Goal: Task Accomplishment & Management: Manage account settings

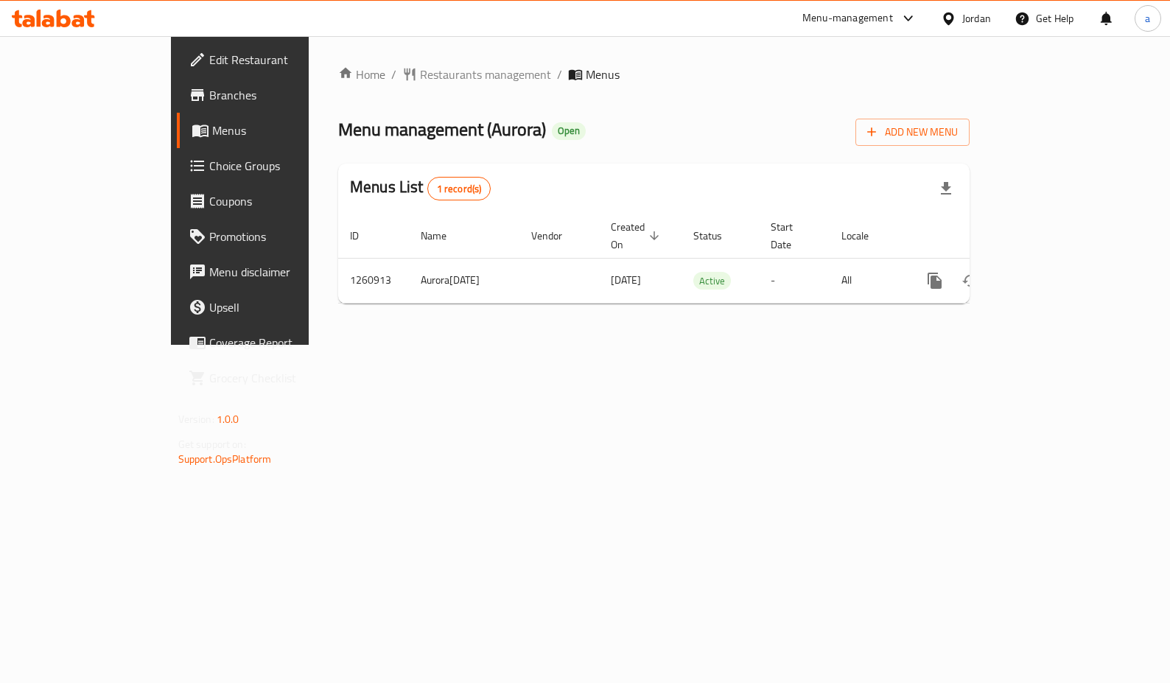
click at [209, 170] on span "Choice Groups" at bounding box center [281, 166] width 145 height 18
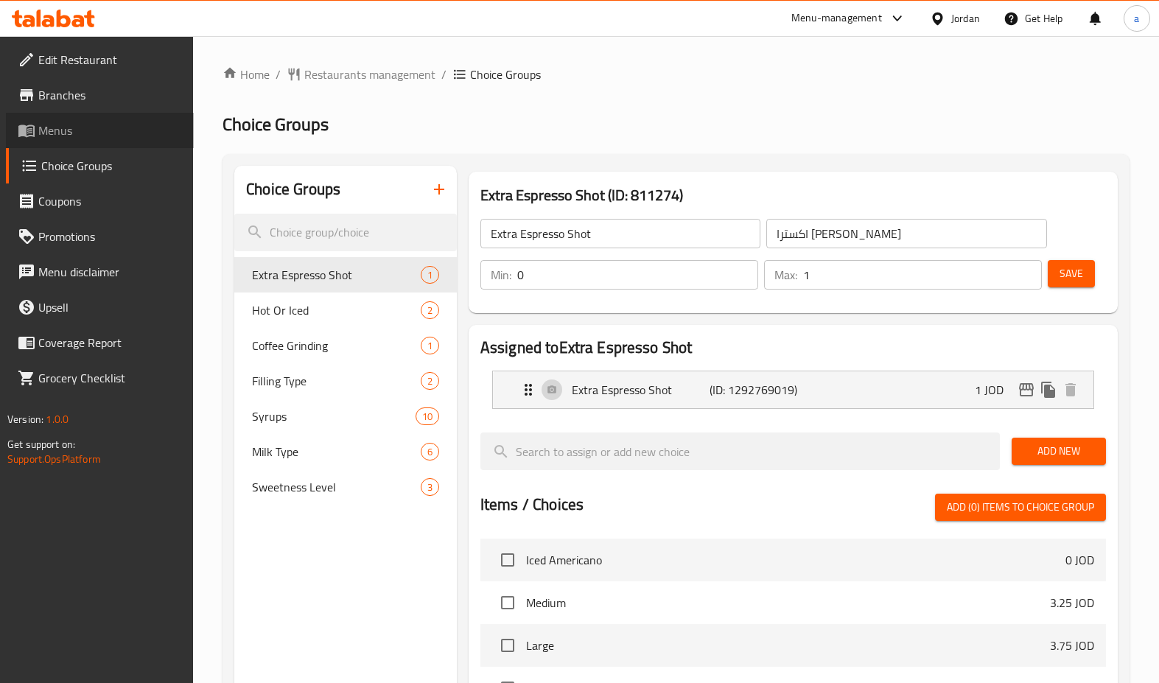
click at [63, 127] on span "Menus" at bounding box center [110, 131] width 144 height 18
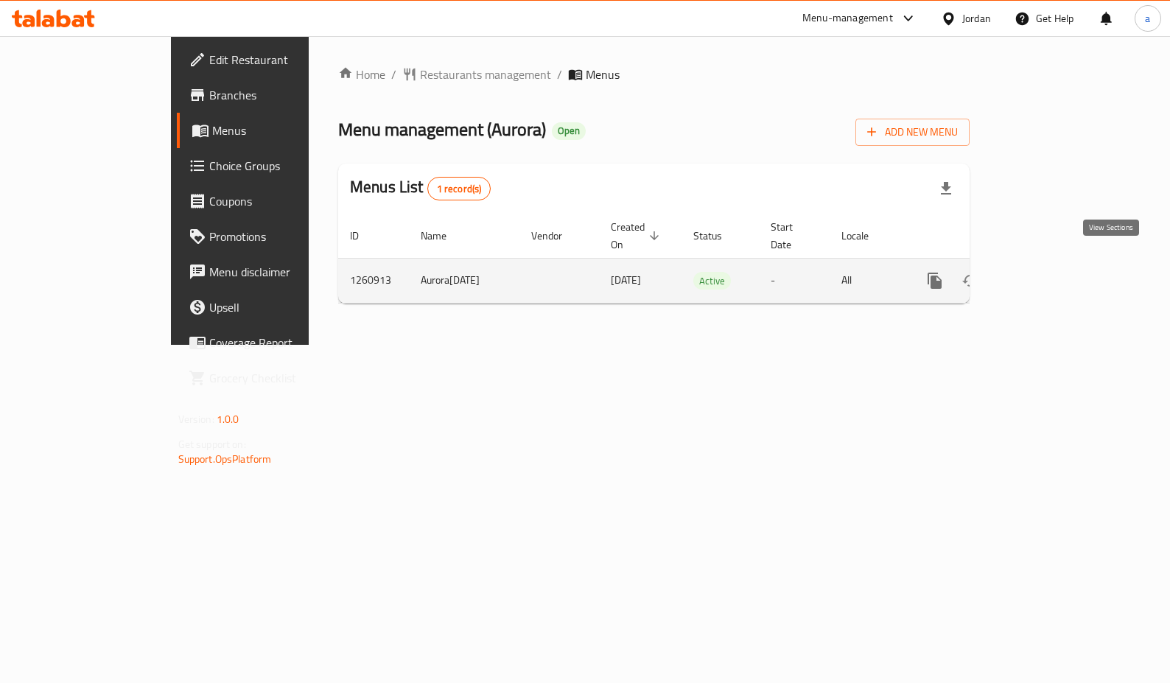
click at [1050, 272] on icon "enhanced table" at bounding box center [1041, 281] width 18 height 18
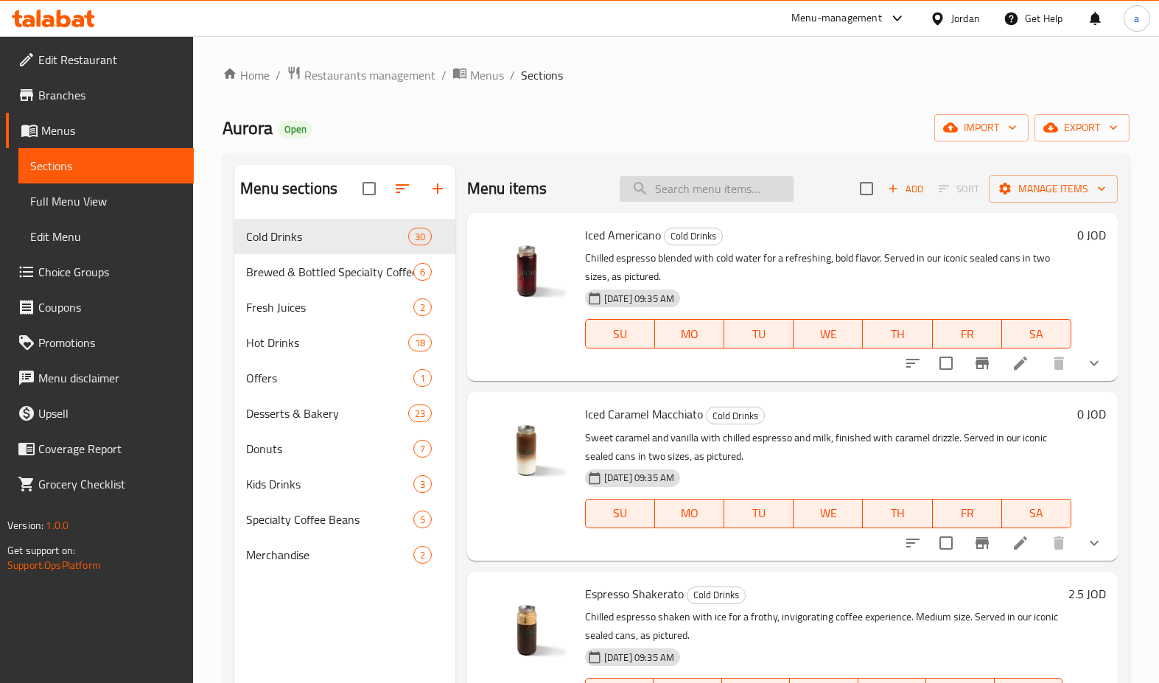
click at [713, 199] on input "search" at bounding box center [706, 189] width 174 height 26
type input "ش"
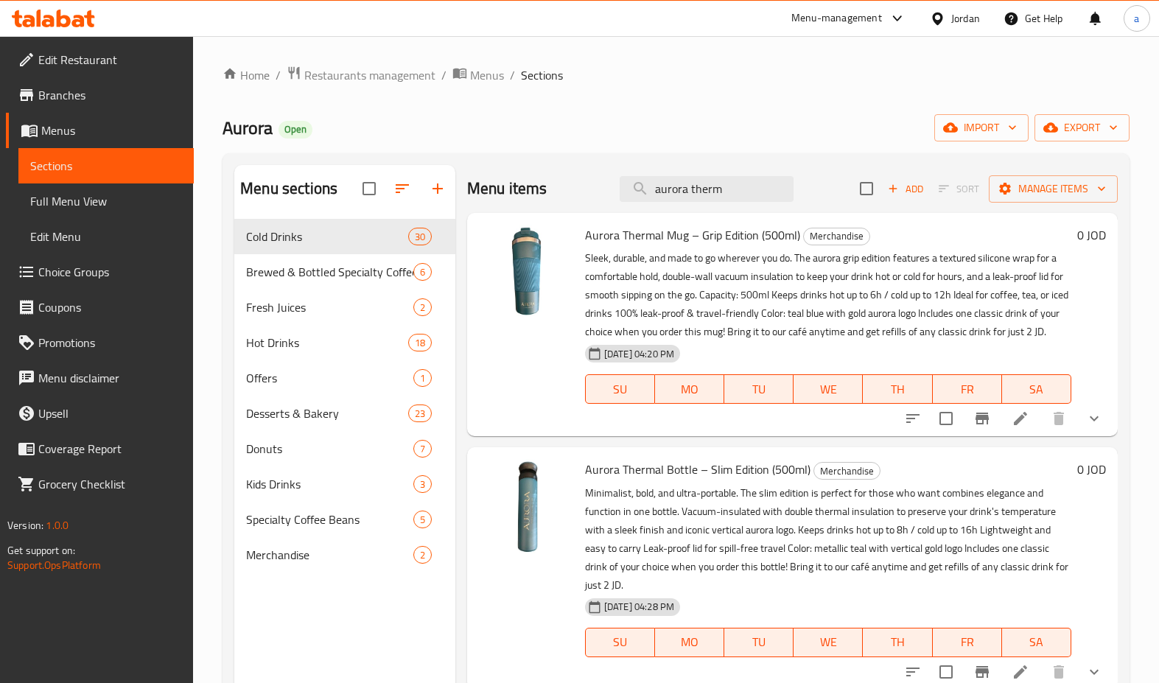
type input "aurora therm"
click at [1099, 663] on icon "show more" at bounding box center [1094, 672] width 18 height 18
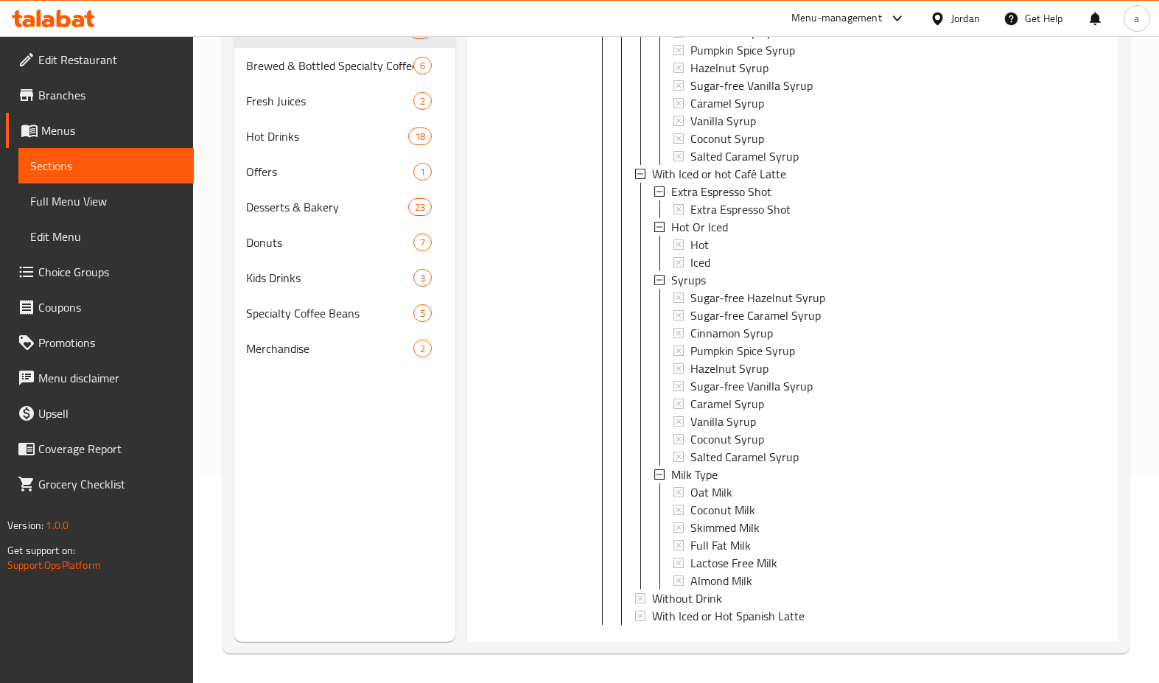
scroll to position [955, 0]
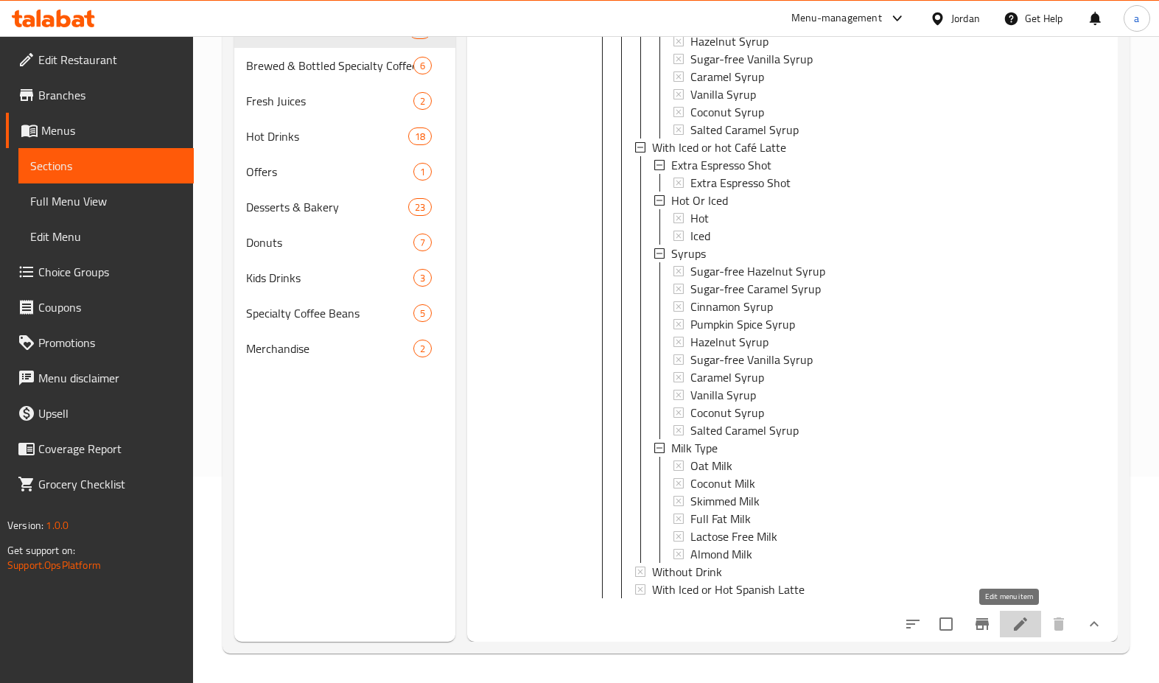
click at [1011, 631] on icon at bounding box center [1020, 624] width 18 height 18
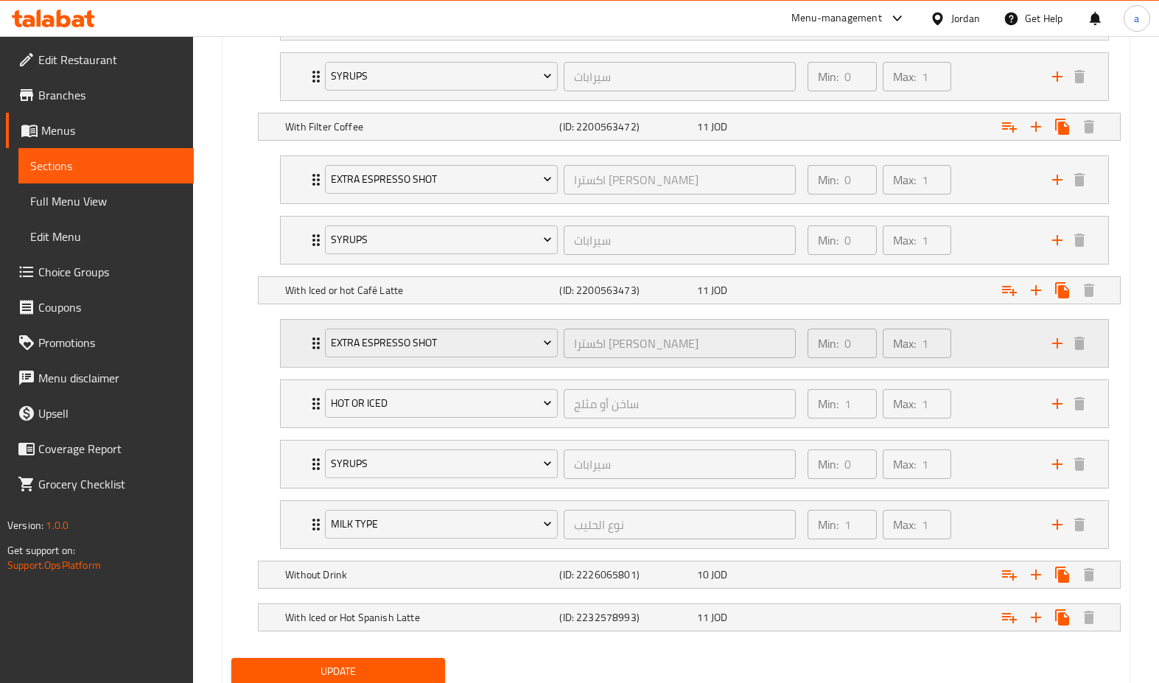
scroll to position [1084, 0]
